Goal: Task Accomplishment & Management: Use online tool/utility

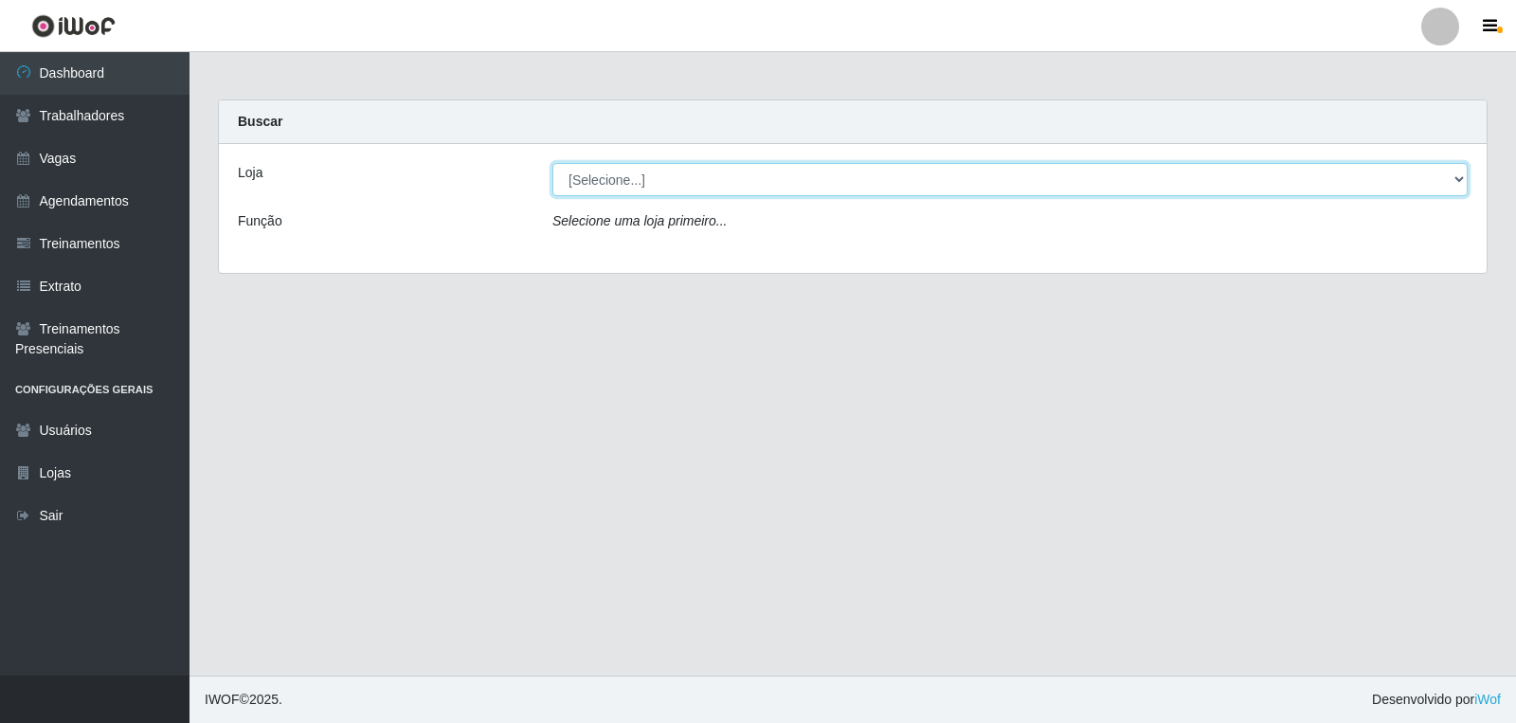
click at [646, 188] on select "[Selecione...] Leite Clan - [GEOGRAPHIC_DATA]" at bounding box center [1009, 179] width 915 height 33
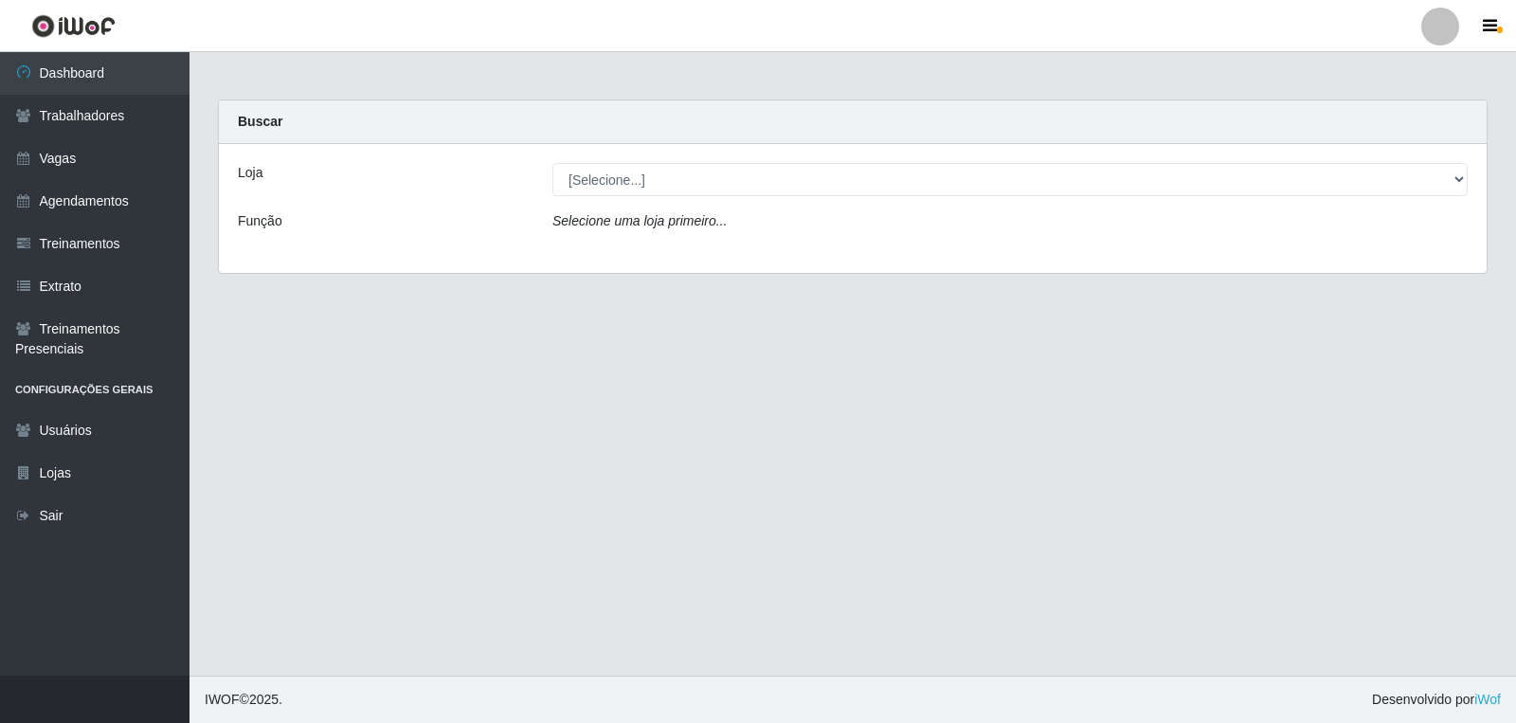
click at [631, 253] on div "Loja [Selecione...] Leite Clan - Bayeux Função Selecione uma loja primeiro..." at bounding box center [852, 208] width 1267 height 129
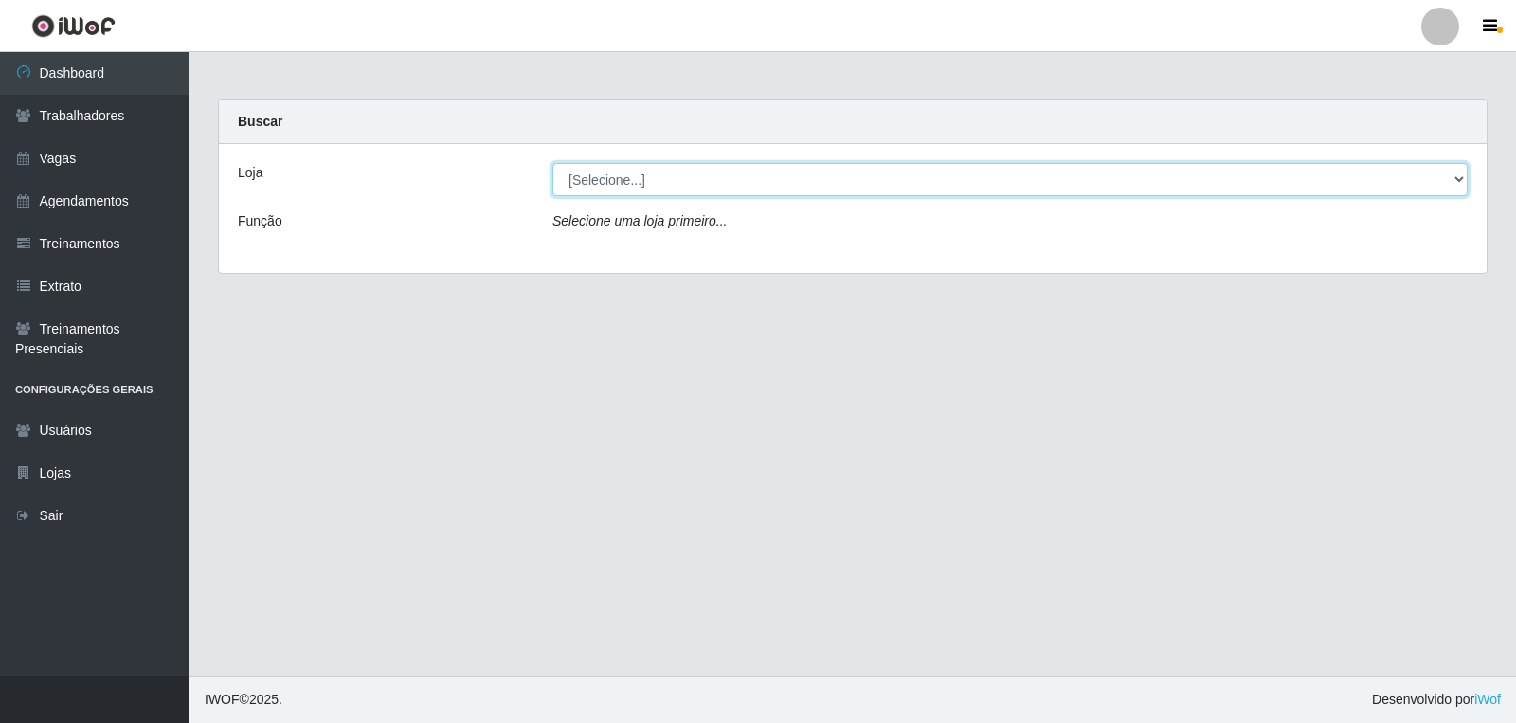
click at [654, 192] on select "[Selecione...] Leite Clan - [GEOGRAPHIC_DATA]" at bounding box center [1009, 179] width 915 height 33
select select "452"
click at [552, 163] on select "[Selecione...] Leite Clan - [GEOGRAPHIC_DATA]" at bounding box center [1009, 179] width 915 height 33
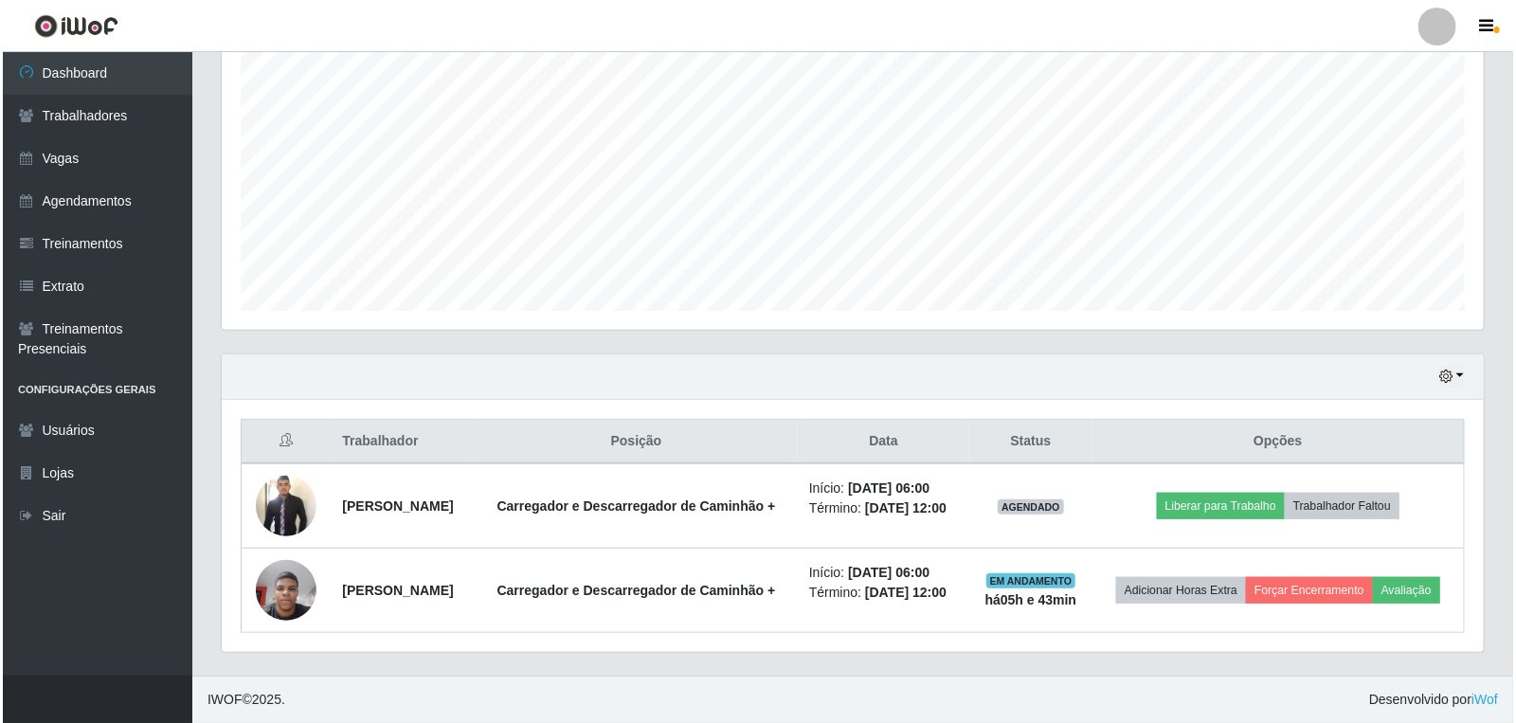
scroll to position [395, 0]
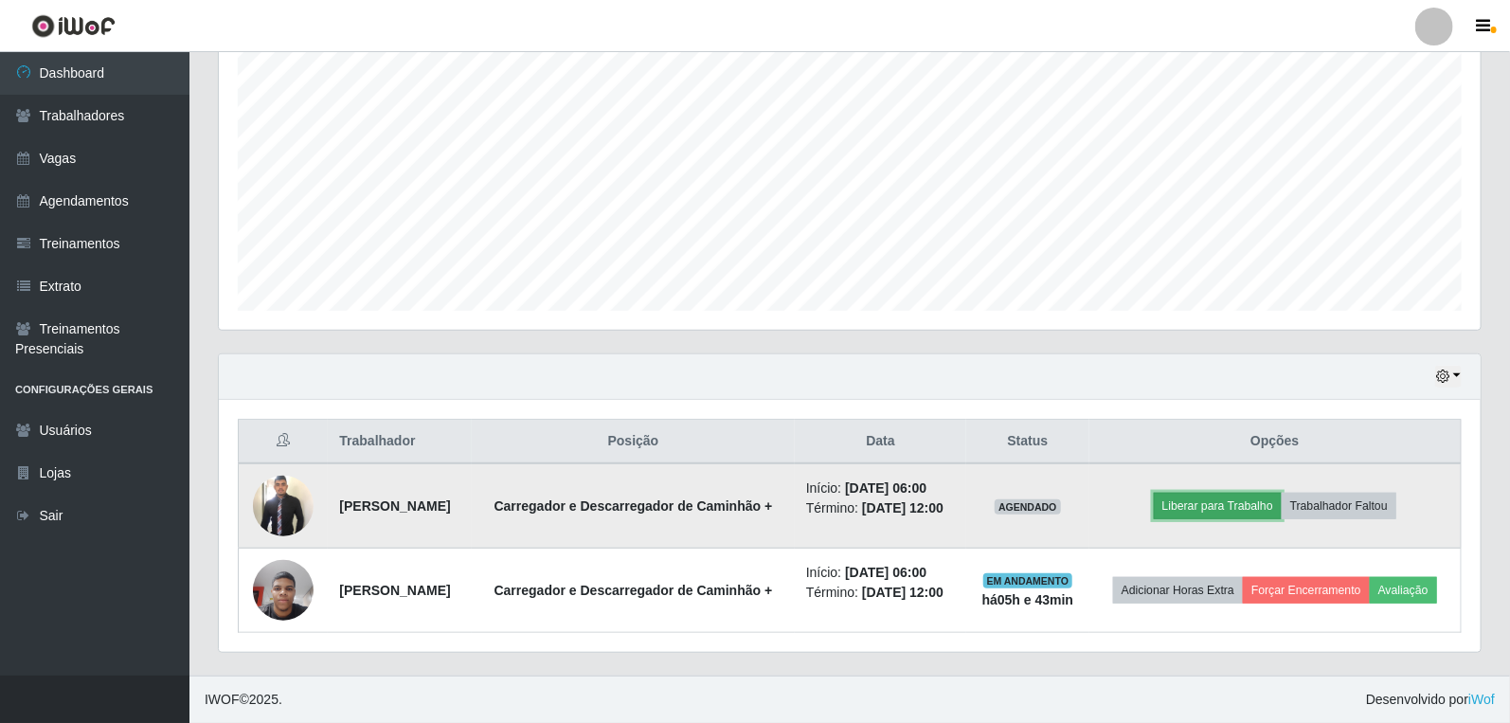
click at [1204, 493] on button "Liberar para Trabalho" at bounding box center [1218, 506] width 128 height 27
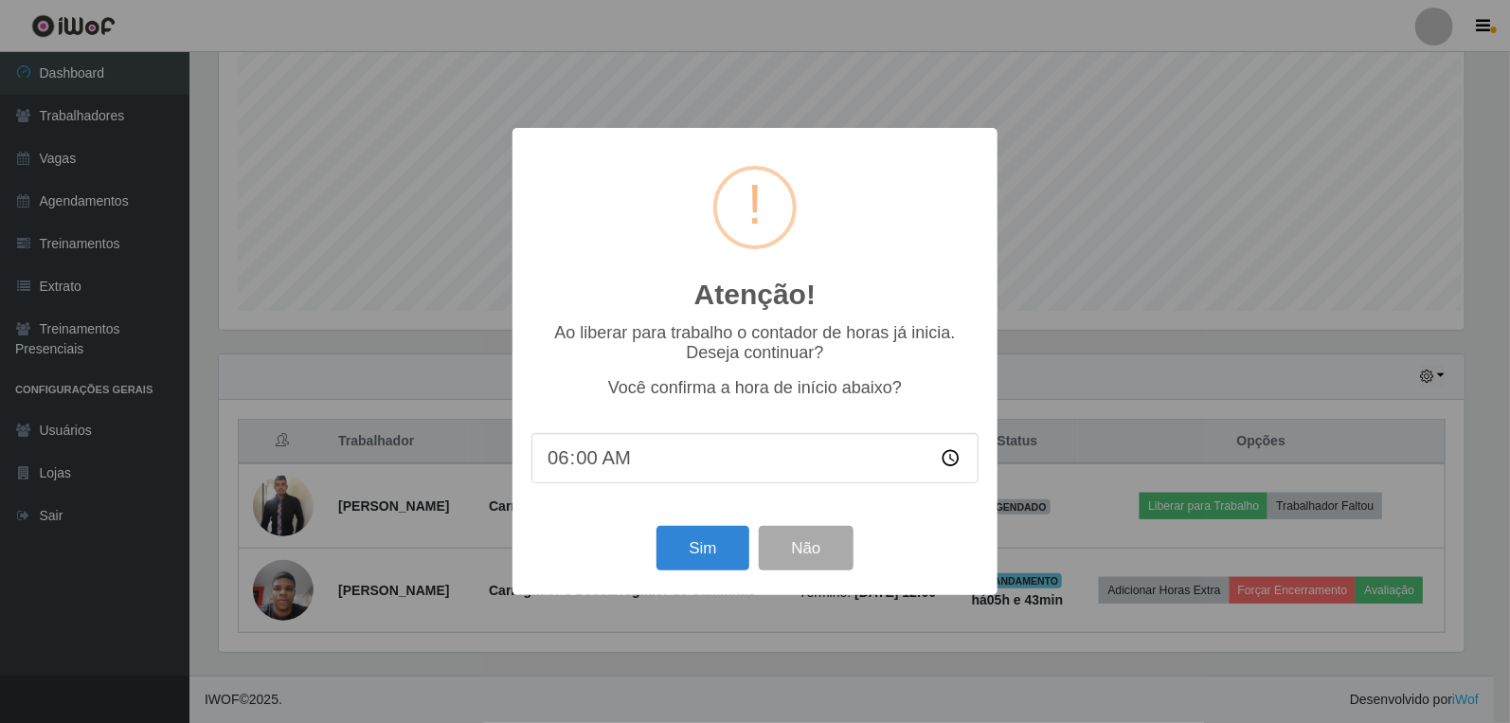
scroll to position [392, 1250]
click at [704, 530] on button "Sim" at bounding box center [705, 548] width 92 height 45
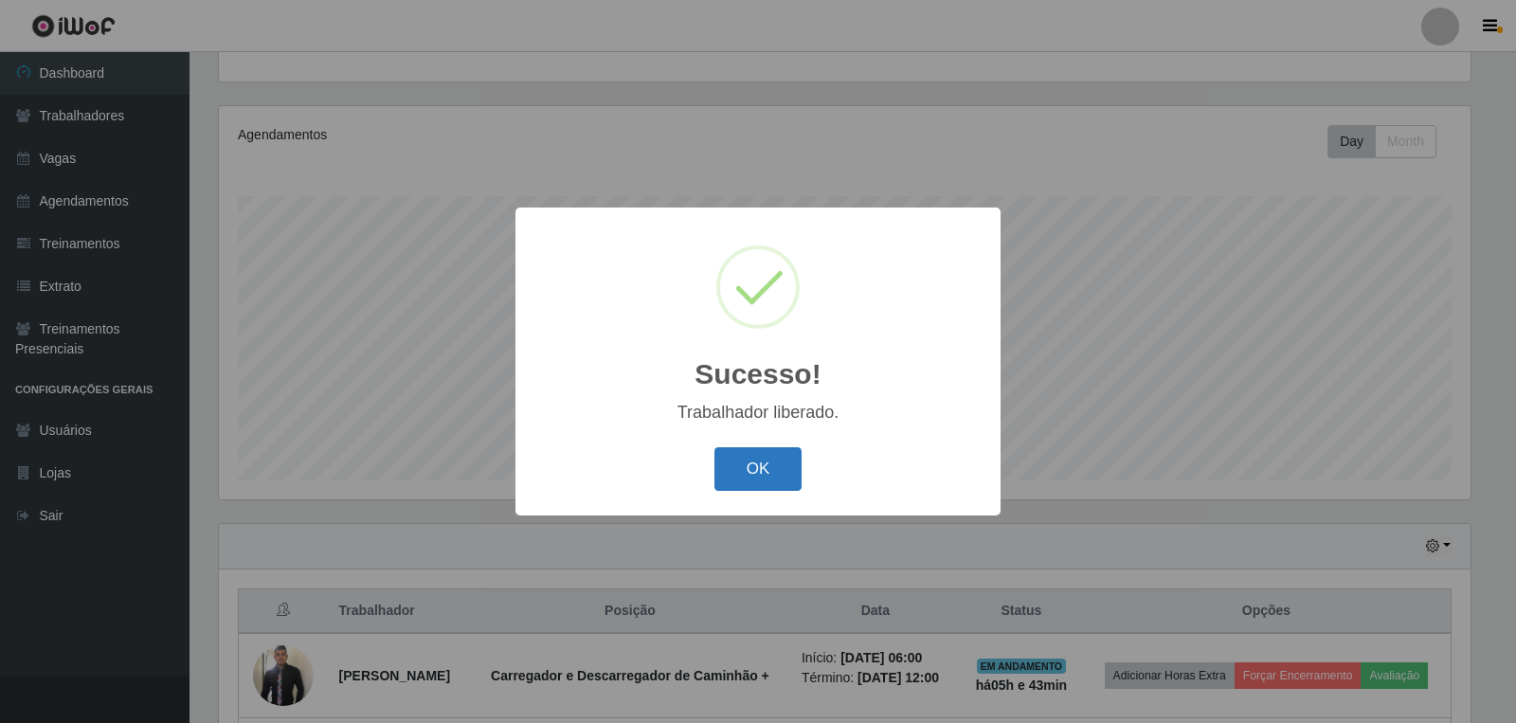
click at [734, 471] on button "OK" at bounding box center [758, 469] width 88 height 45
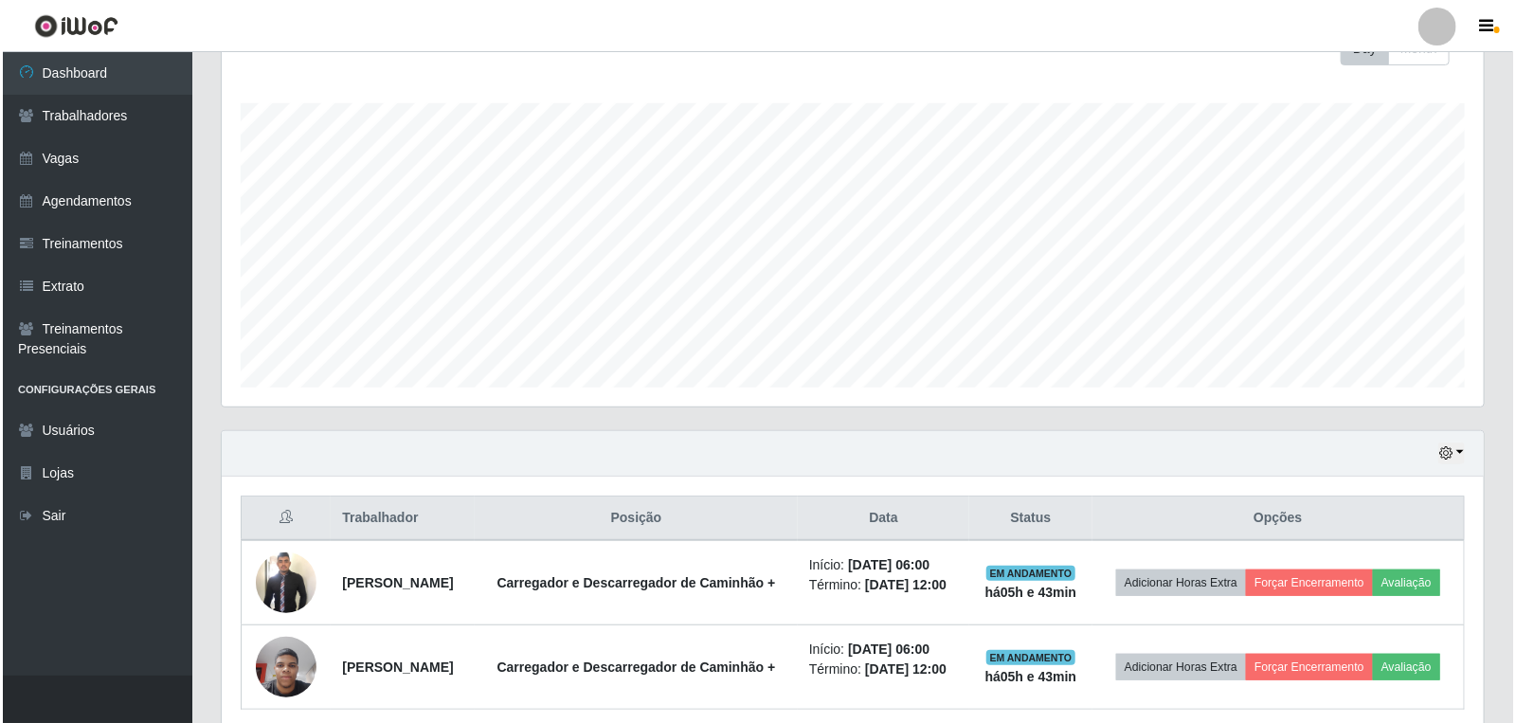
scroll to position [395, 0]
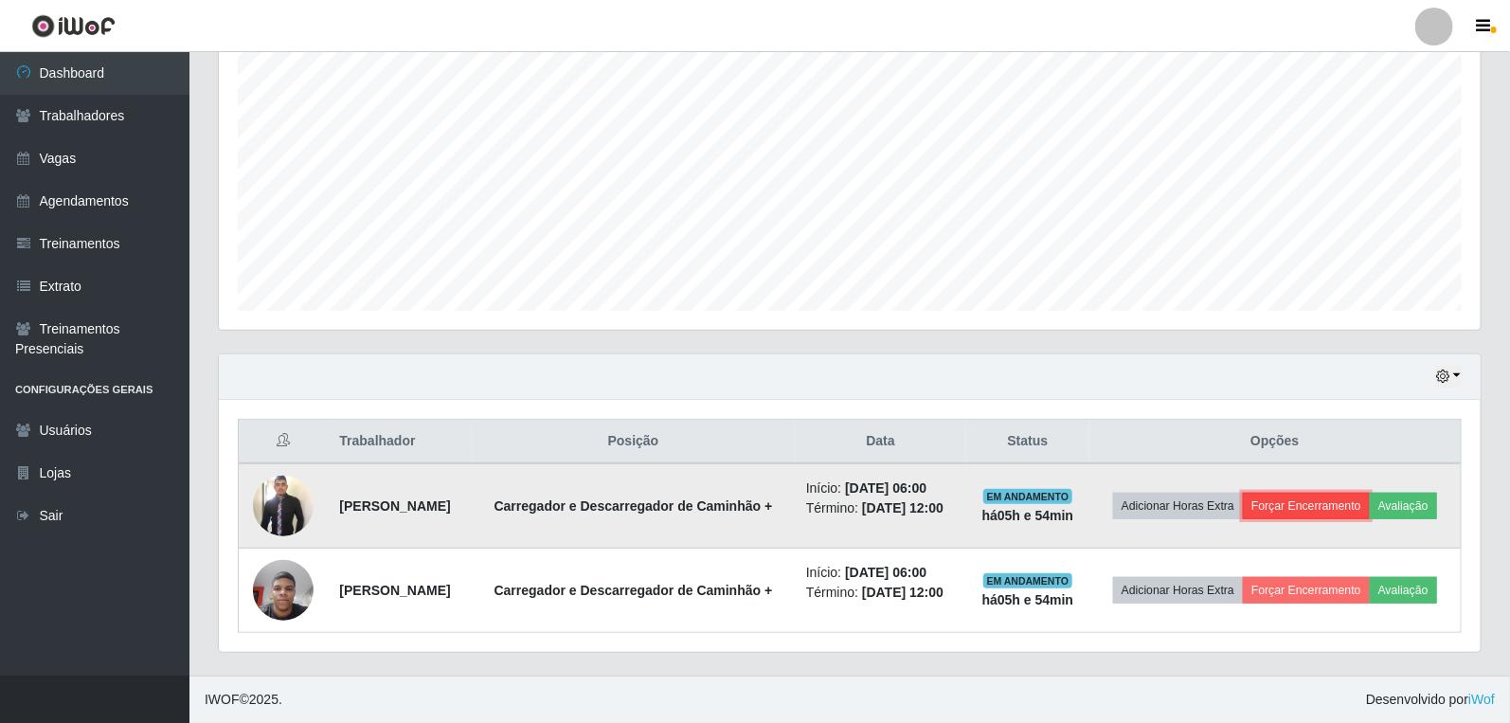
click at [1322, 493] on button "Forçar Encerramento" at bounding box center [1306, 506] width 127 height 27
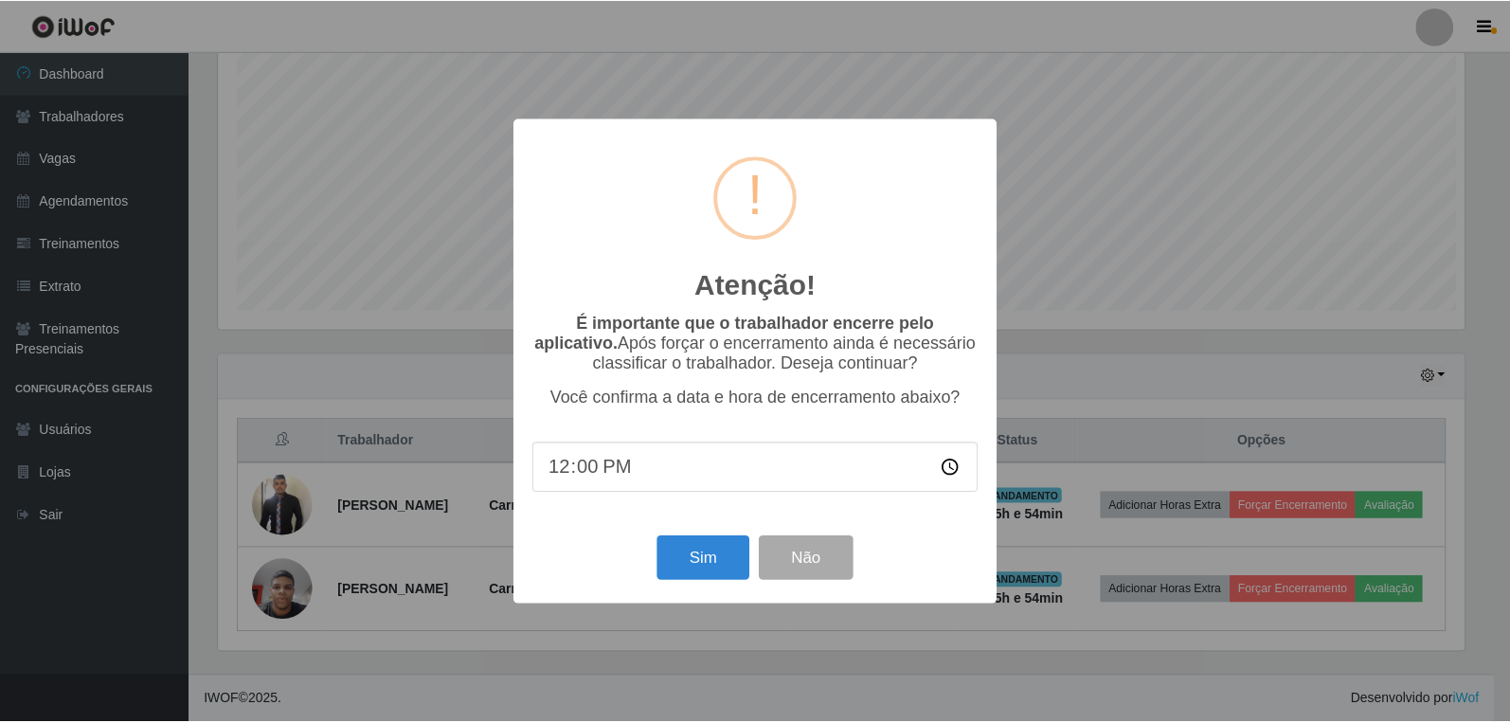
scroll to position [392, 1250]
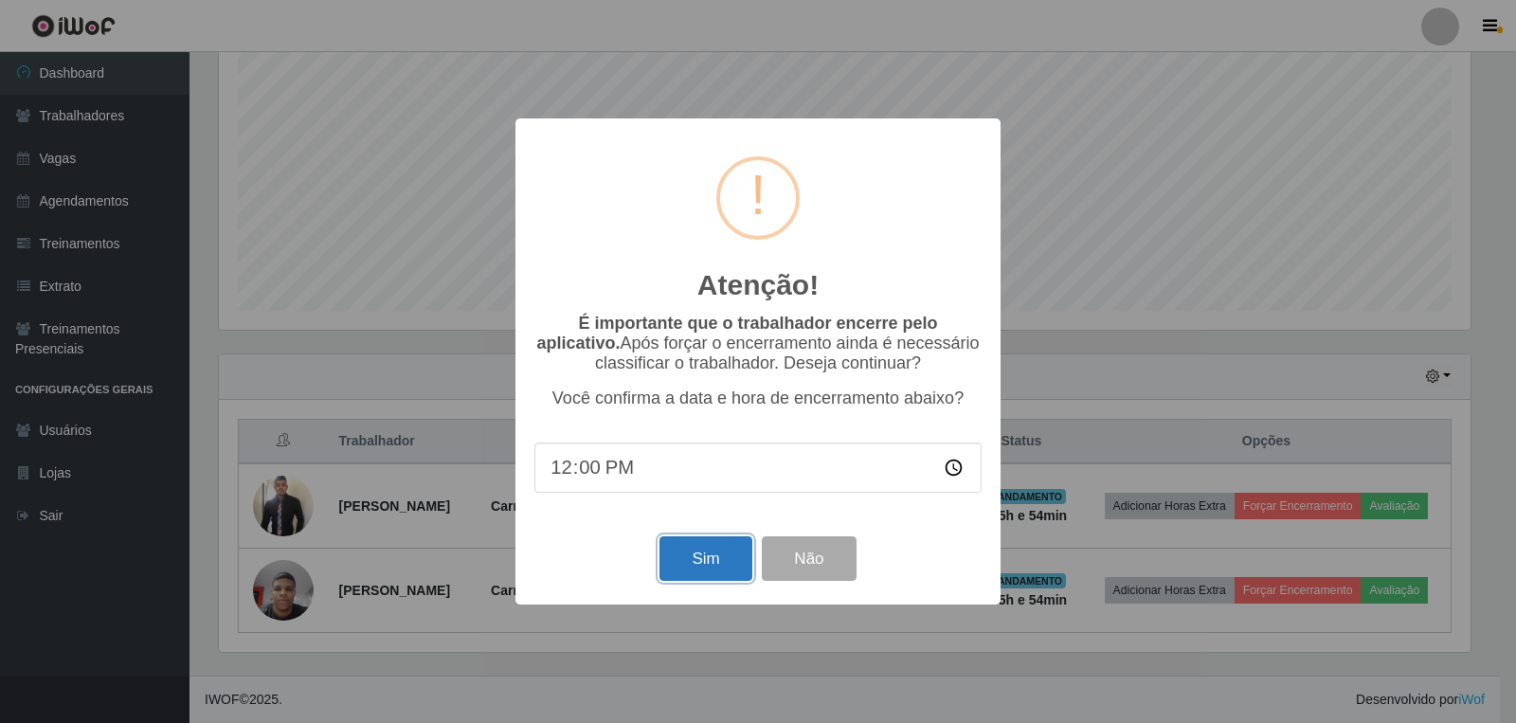
click at [691, 530] on button "Sim" at bounding box center [705, 558] width 92 height 45
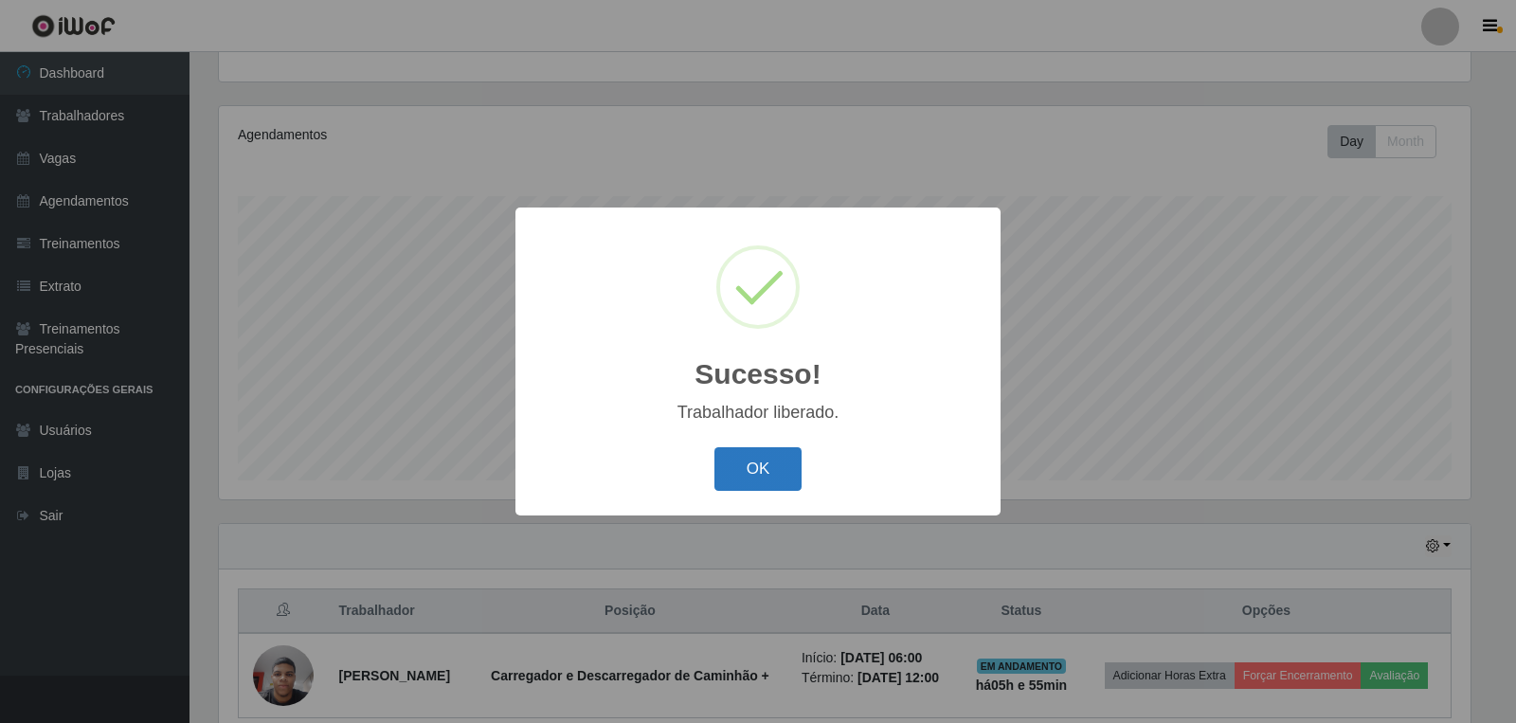
click at [763, 469] on button "OK" at bounding box center [758, 469] width 88 height 45
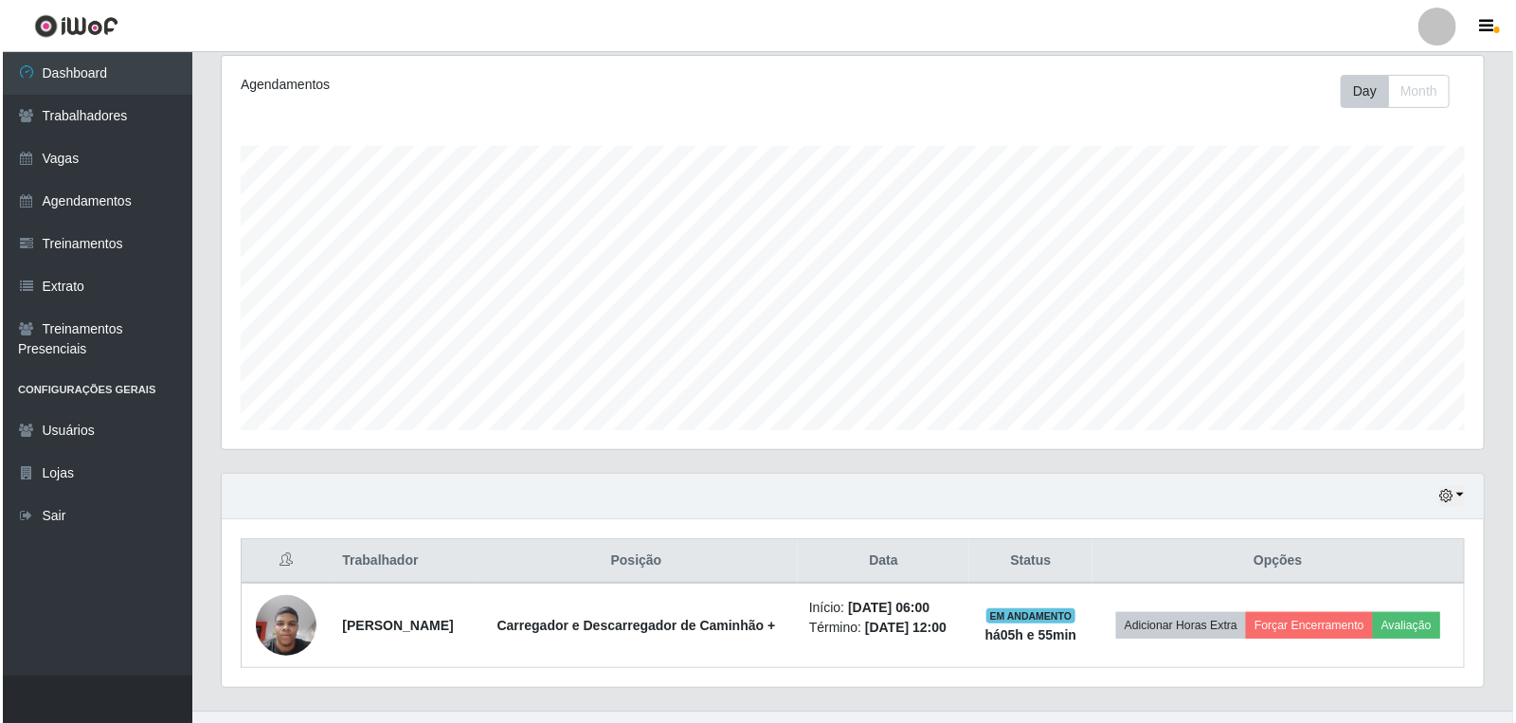
scroll to position [296, 0]
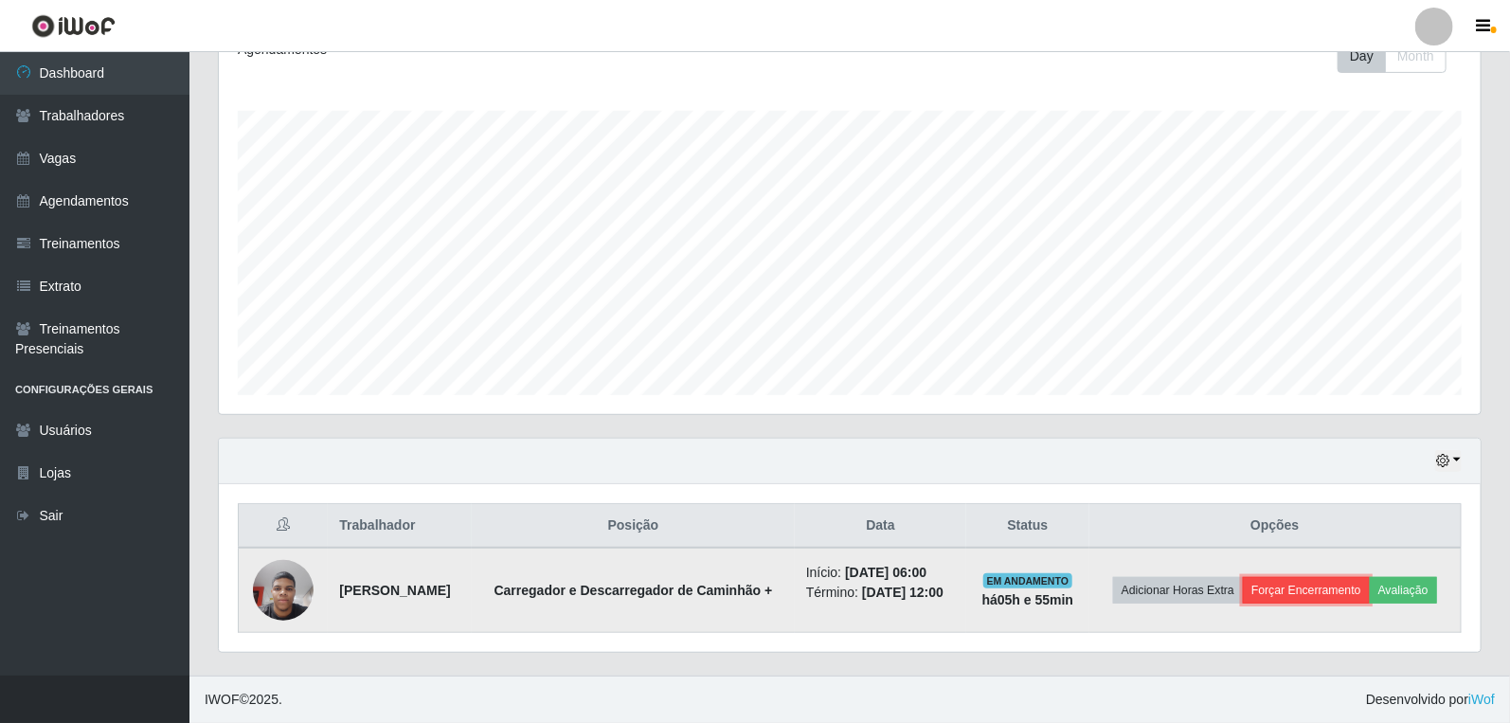
click at [1341, 530] on button "Forçar Encerramento" at bounding box center [1306, 590] width 127 height 27
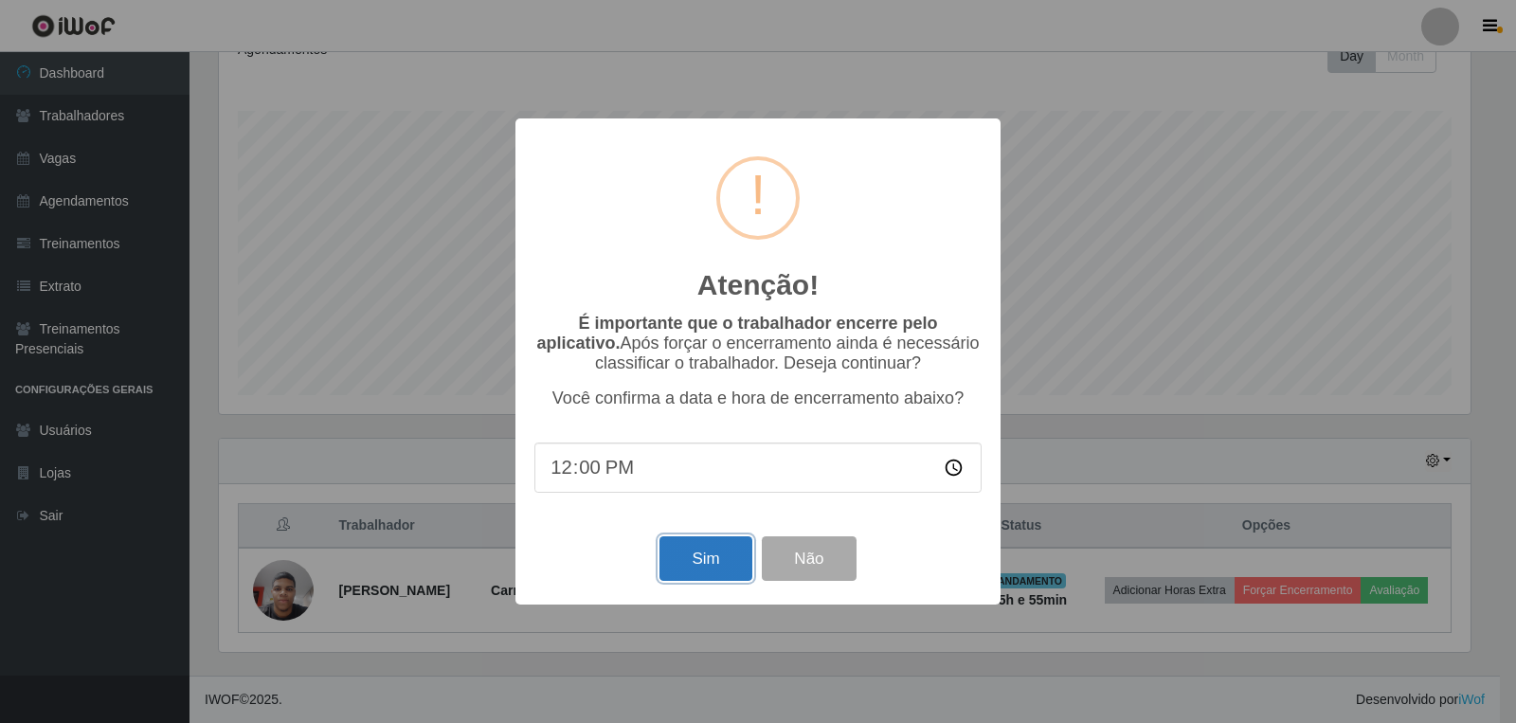
click at [715, 530] on button "Sim" at bounding box center [705, 558] width 92 height 45
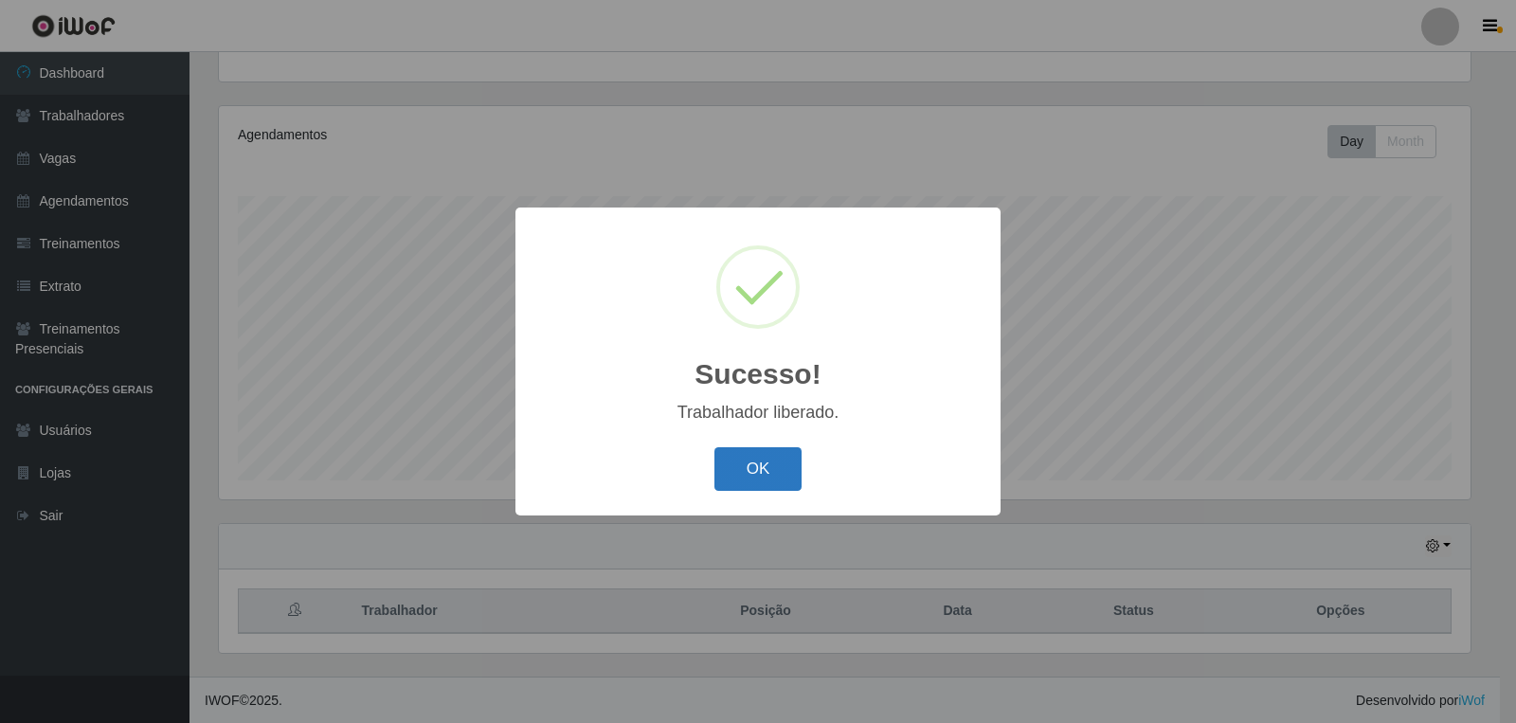
click at [763, 476] on button "OK" at bounding box center [758, 469] width 88 height 45
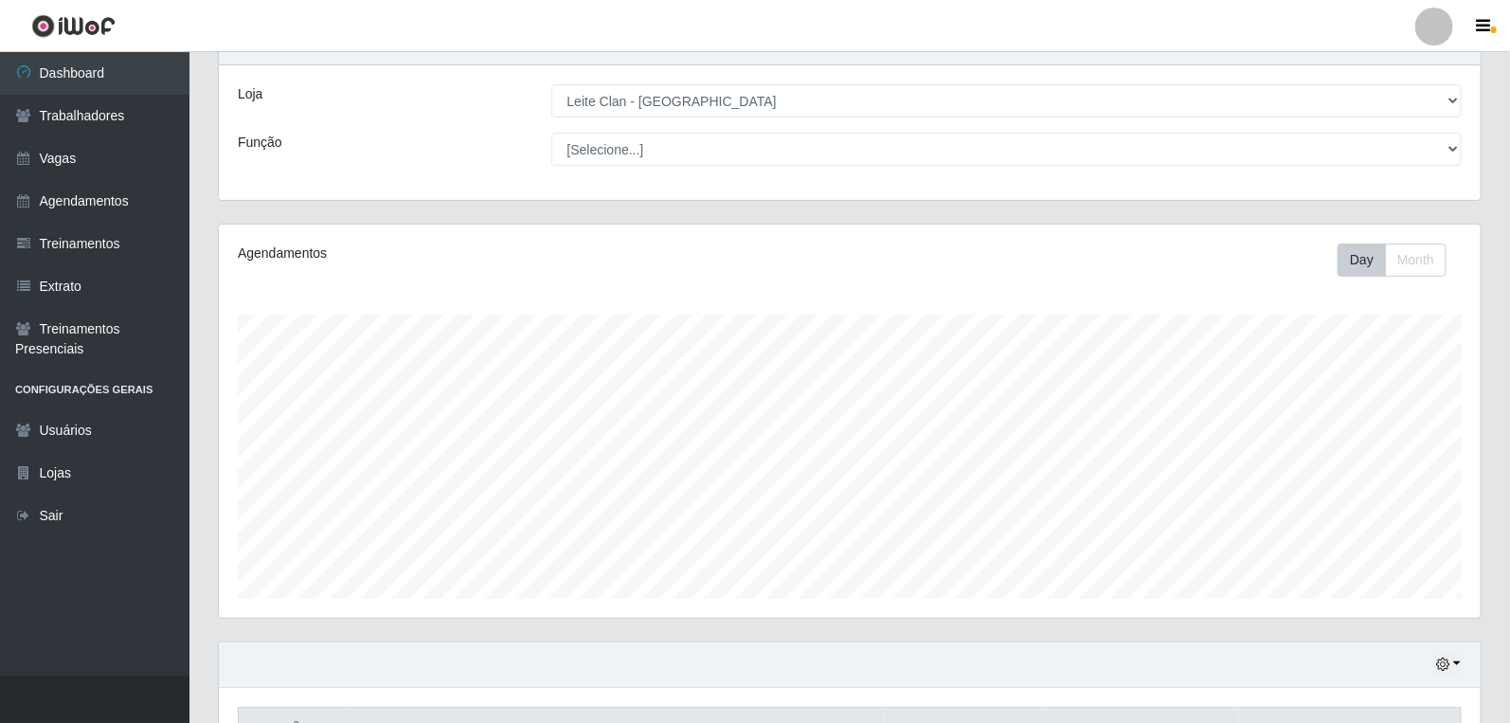
scroll to position [197, 0]
